Goal: Check status: Check status

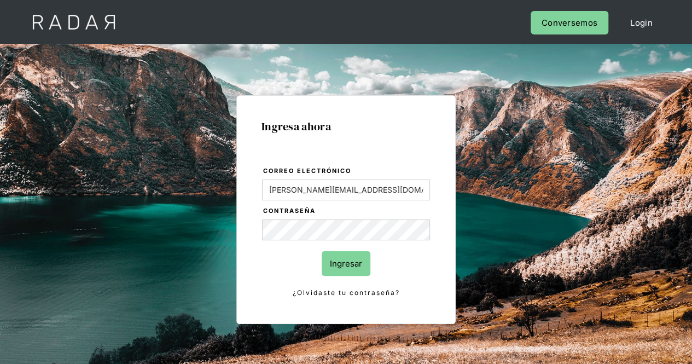
click at [333, 266] on input "Ingresar" at bounding box center [345, 263] width 49 height 25
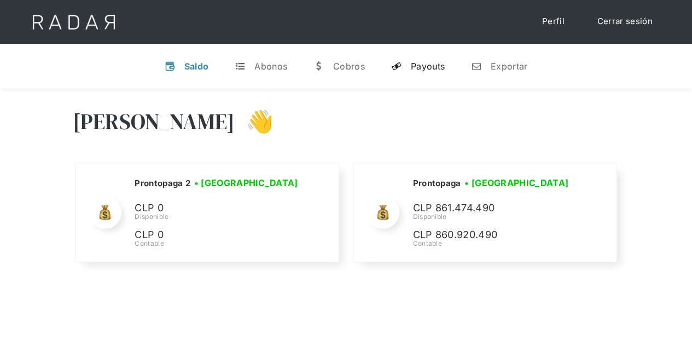
click at [429, 72] on link "y Payouts" at bounding box center [417, 66] width 71 height 28
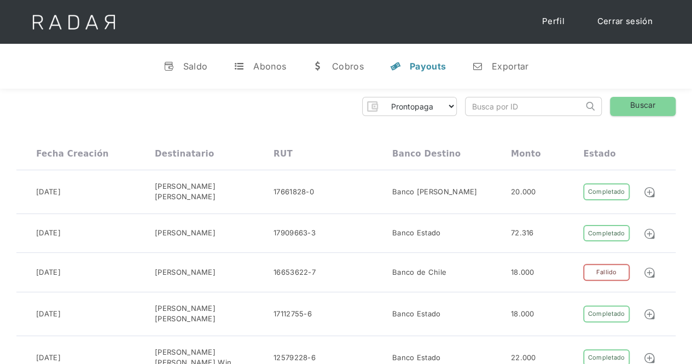
click at [508, 101] on input "search" at bounding box center [524, 106] width 118 height 18
paste input "10047595"
type input "10047595"
click at [636, 109] on link "Buscar" at bounding box center [643, 106] width 66 height 19
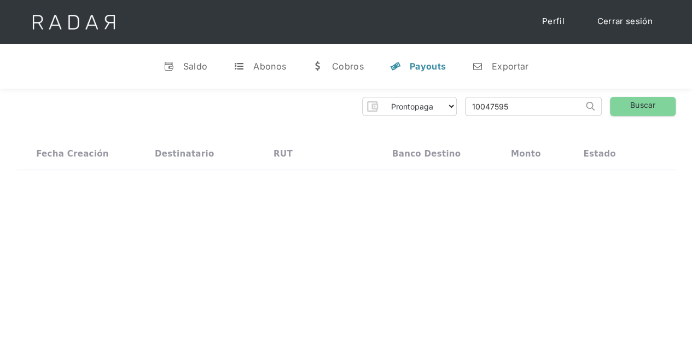
drag, startPoint x: 514, startPoint y: 106, endPoint x: 440, endPoint y: 107, distance: 73.8
click at [440, 107] on div "Prontopaga Prontopaga 2 Thank you! Your submission has been received! Oops! Som…" at bounding box center [345, 106] width 659 height 19
click at [593, 103] on img at bounding box center [589, 106] width 9 height 9
click at [589, 105] on img at bounding box center [589, 106] width 9 height 9
click at [414, 67] on div "Payouts" at bounding box center [427, 66] width 36 height 11
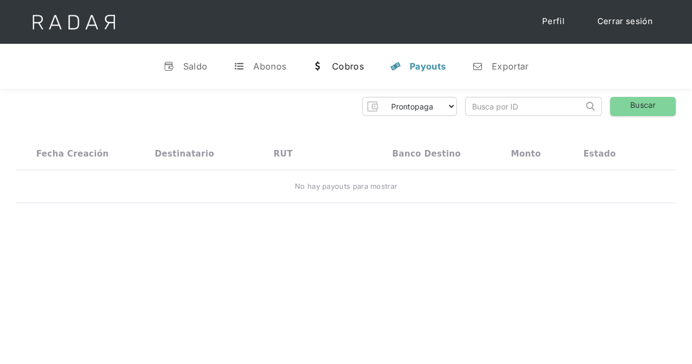
click at [362, 61] on div "Cobros" at bounding box center [348, 66] width 32 height 11
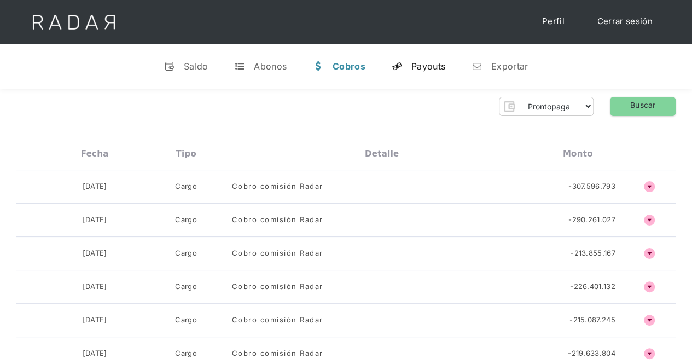
click at [419, 61] on div "Payouts" at bounding box center [428, 66] width 34 height 11
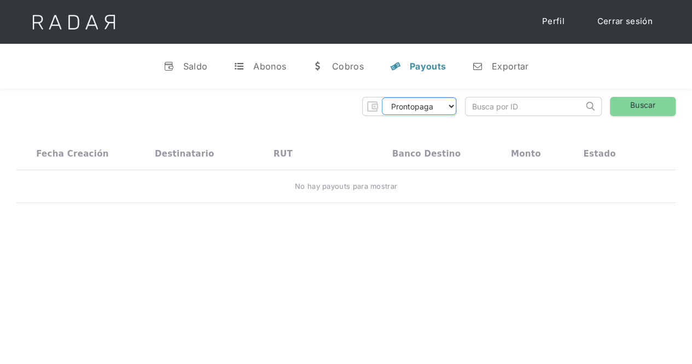
click at [426, 103] on select "Prontopaga Prontopaga 2" at bounding box center [419, 105] width 74 height 17
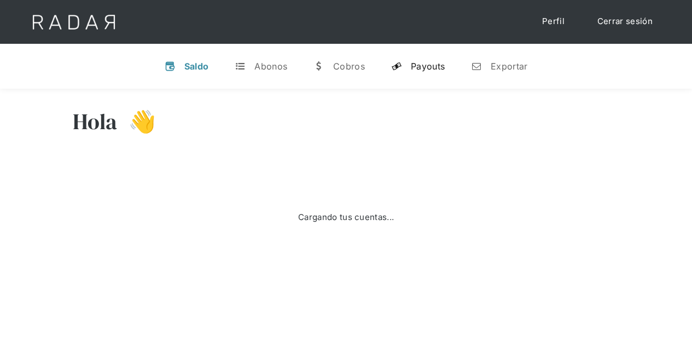
select select "prontopaga"
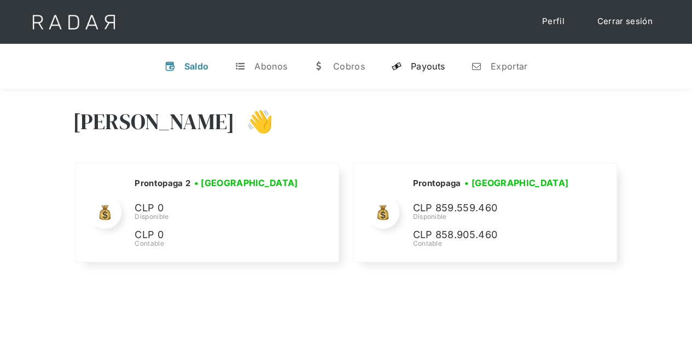
click at [418, 69] on div "Payouts" at bounding box center [428, 66] width 34 height 11
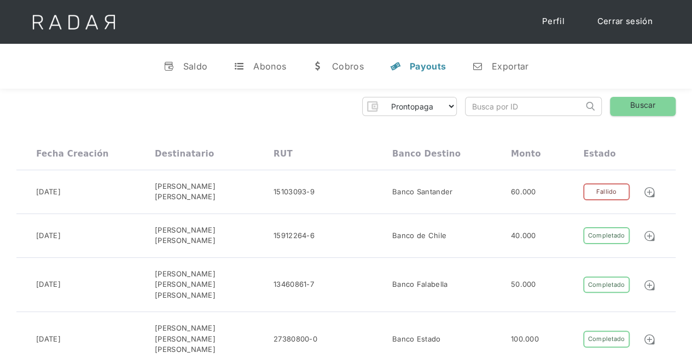
click at [506, 108] on input "search" at bounding box center [524, 106] width 118 height 18
click at [651, 189] on img at bounding box center [649, 192] width 12 height 12
click at [336, 63] on div "Cobros" at bounding box center [348, 66] width 32 height 11
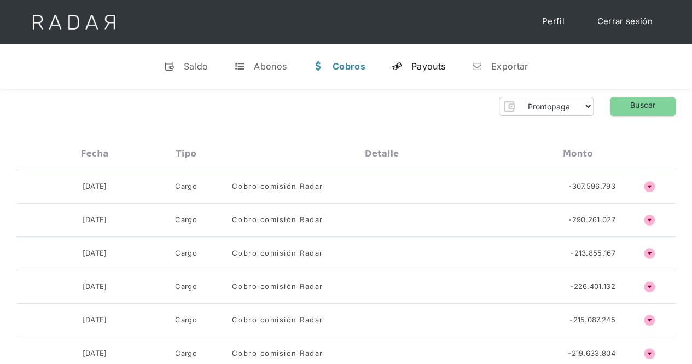
click at [405, 67] on link "y Payouts" at bounding box center [418, 66] width 71 height 28
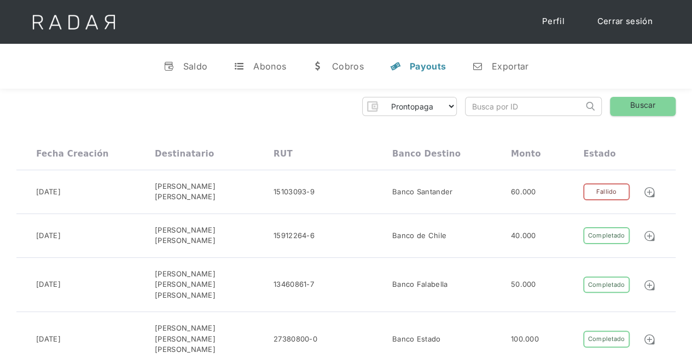
paste input "10047595"
type input "10047595"
click at [641, 107] on link "Buscar" at bounding box center [643, 106] width 66 height 19
